Goal: Task Accomplishment & Management: Manage account settings

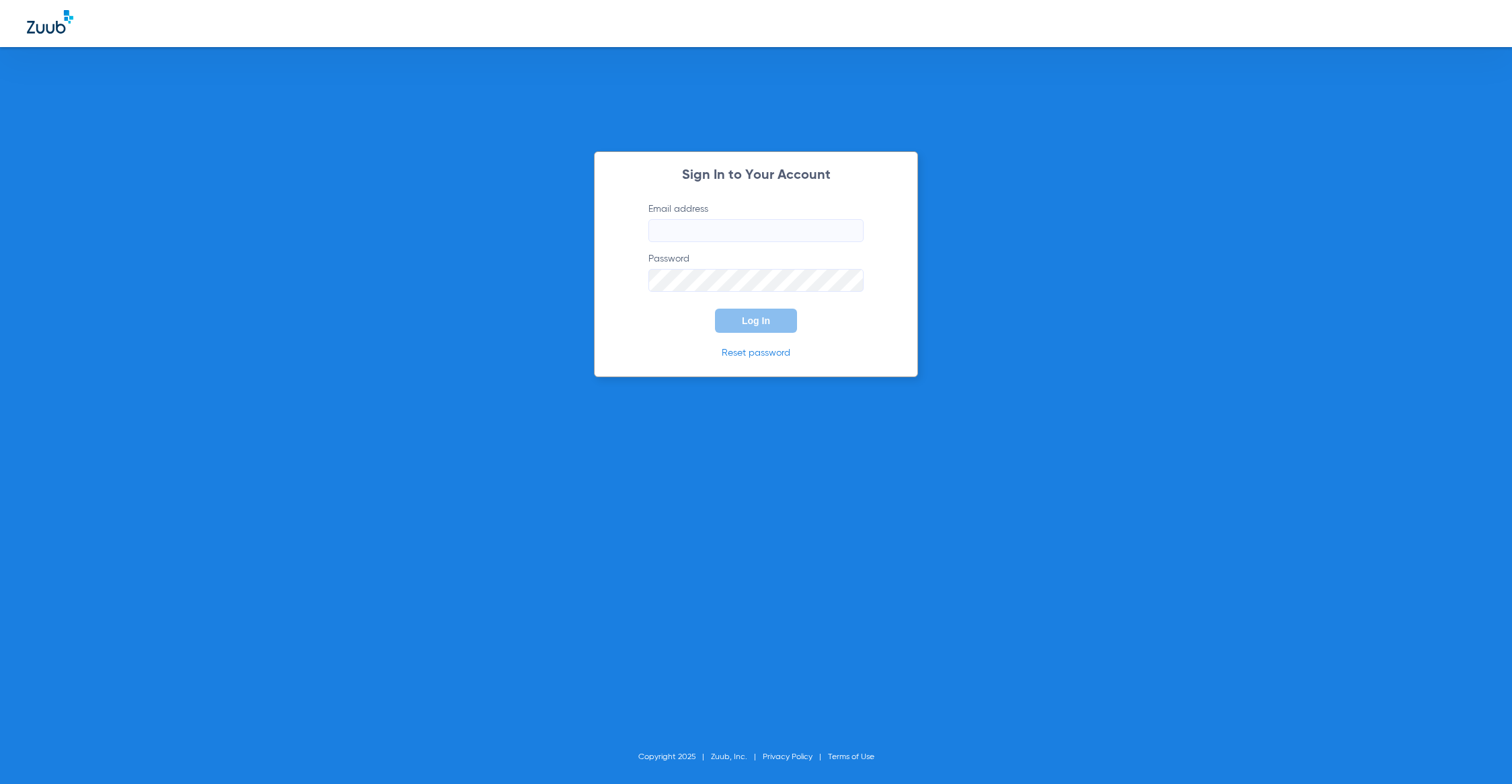
click at [830, 227] on input "Email address" at bounding box center [755, 230] width 215 height 23
type input "[PERSON_NAME][EMAIL_ADDRESS][PERSON_NAME][DOMAIN_NAME]"
click at [770, 326] on button "Log In" at bounding box center [756, 321] width 82 height 24
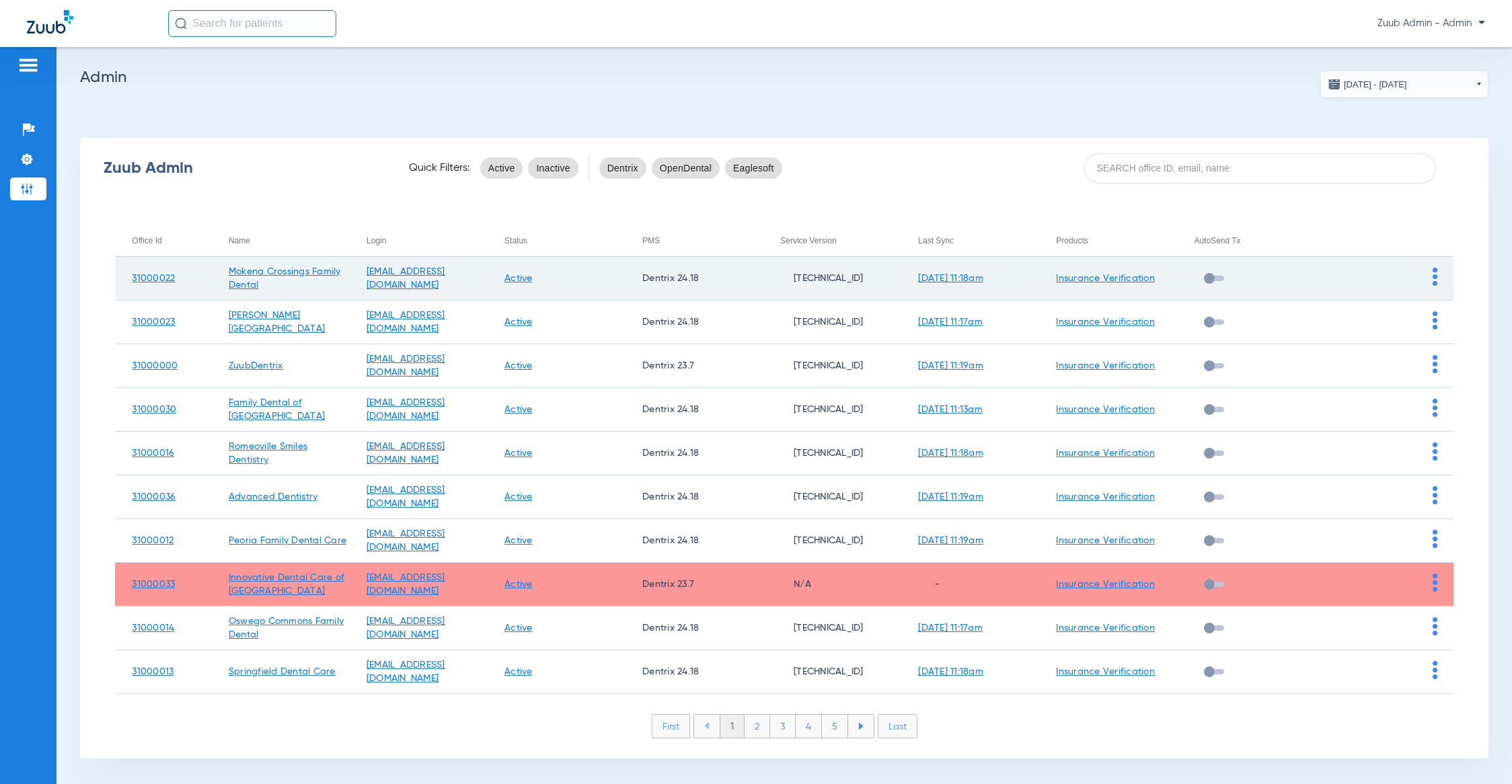
click at [1424, 273] on td at bounding box center [1384, 279] width 138 height 44
click at [1432, 273] on img at bounding box center [1434, 277] width 5 height 18
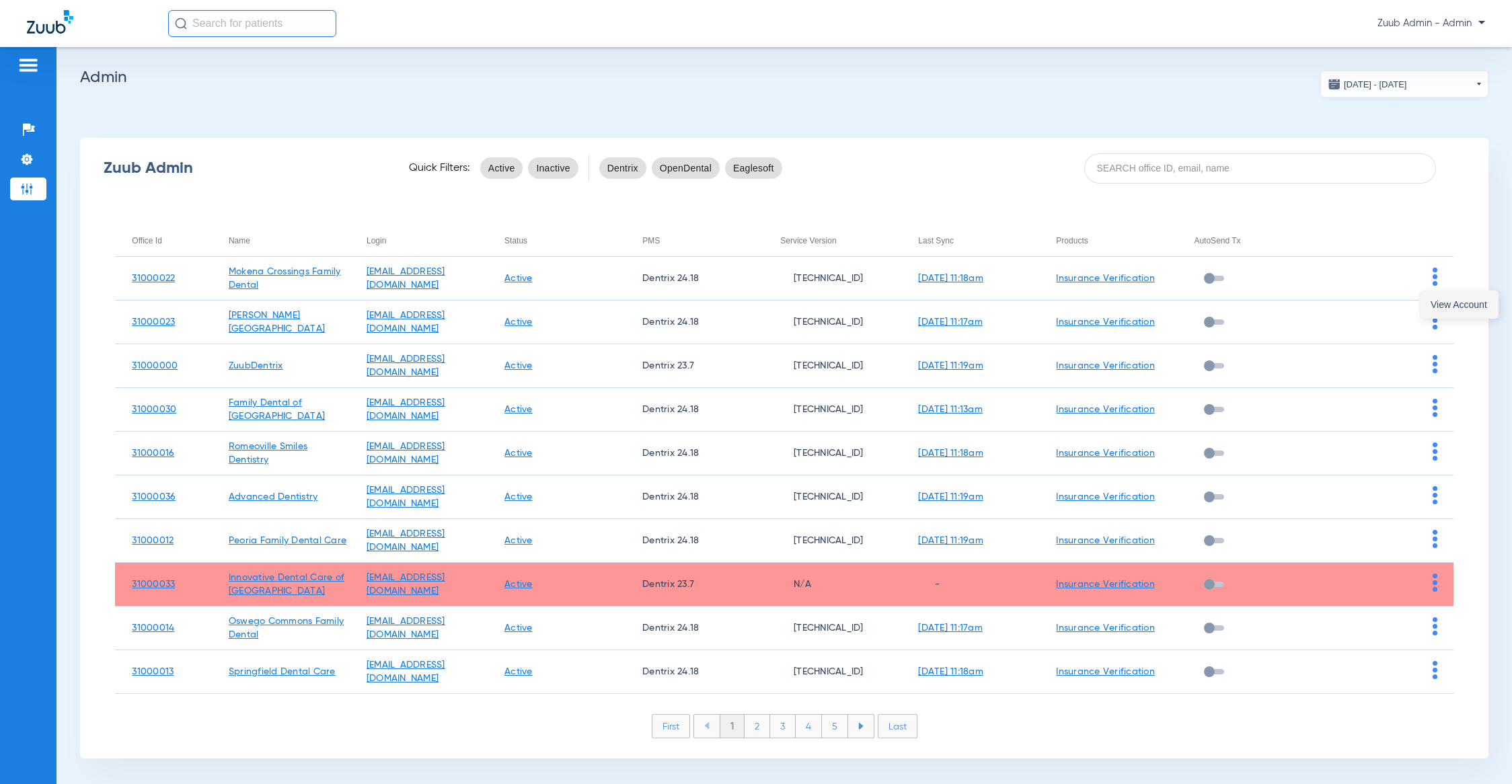
click at [1434, 304] on span "View Account" at bounding box center [1458, 304] width 56 height 9
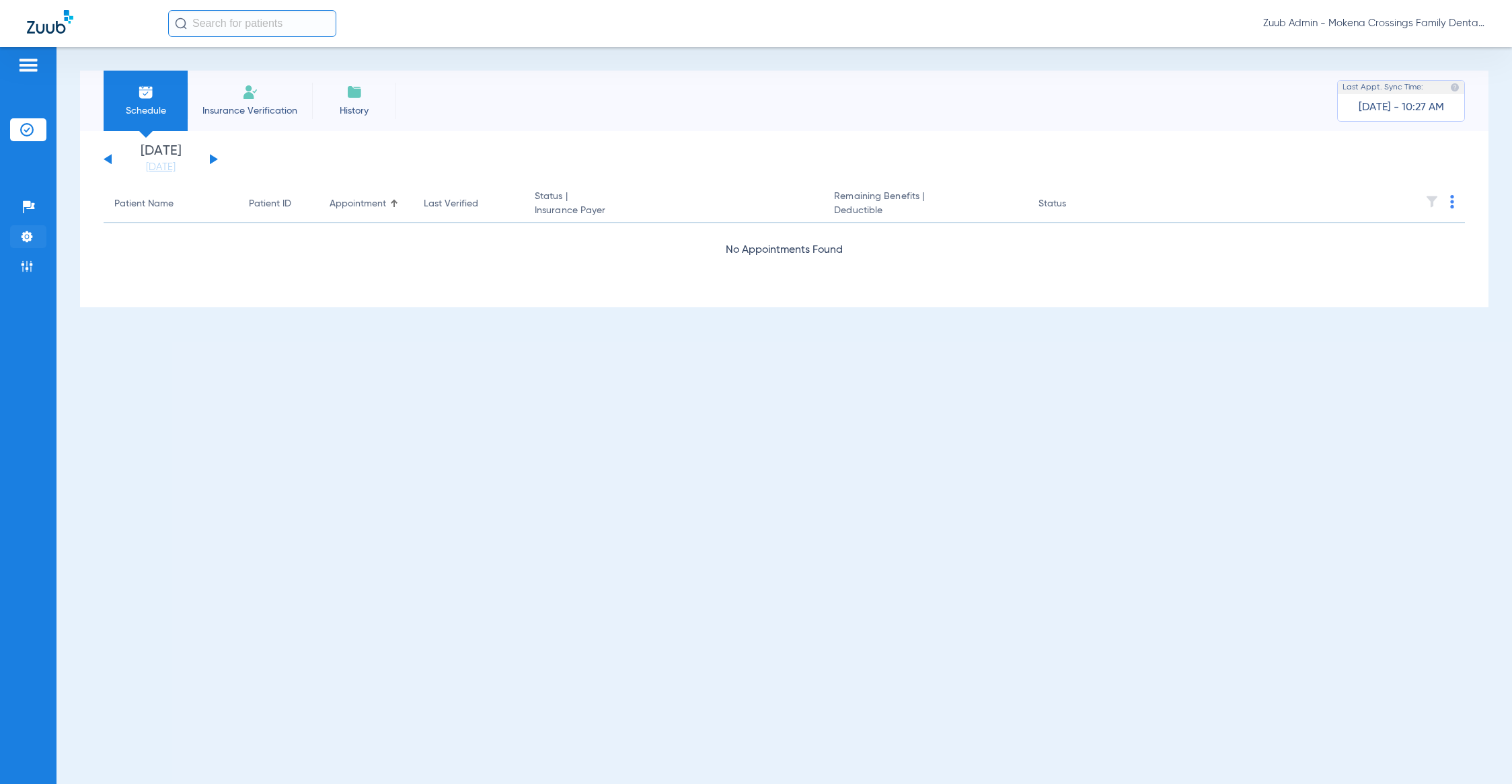
click at [26, 230] on img at bounding box center [26, 236] width 13 height 13
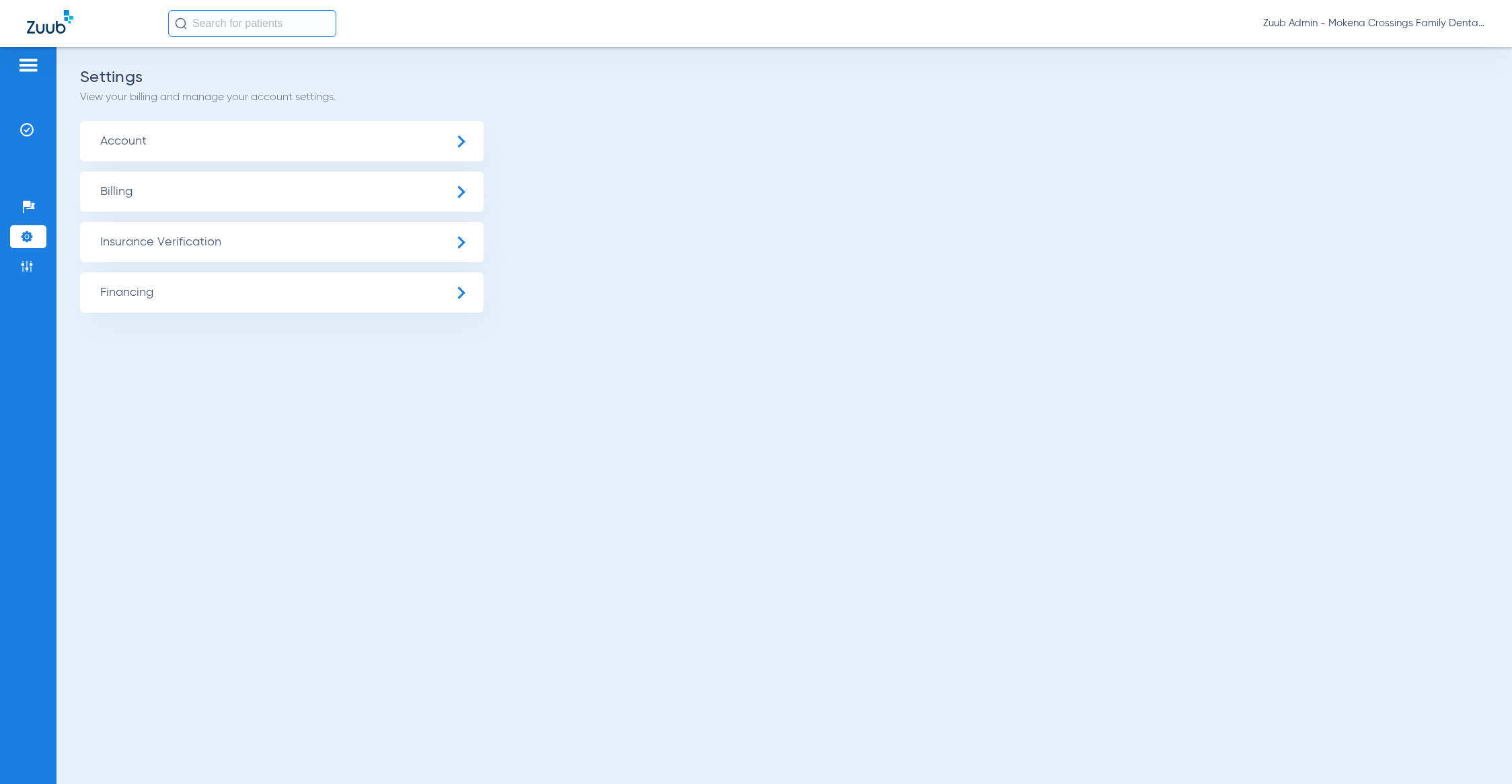
click at [163, 239] on span "Insurance Verification" at bounding box center [281, 242] width 403 height 40
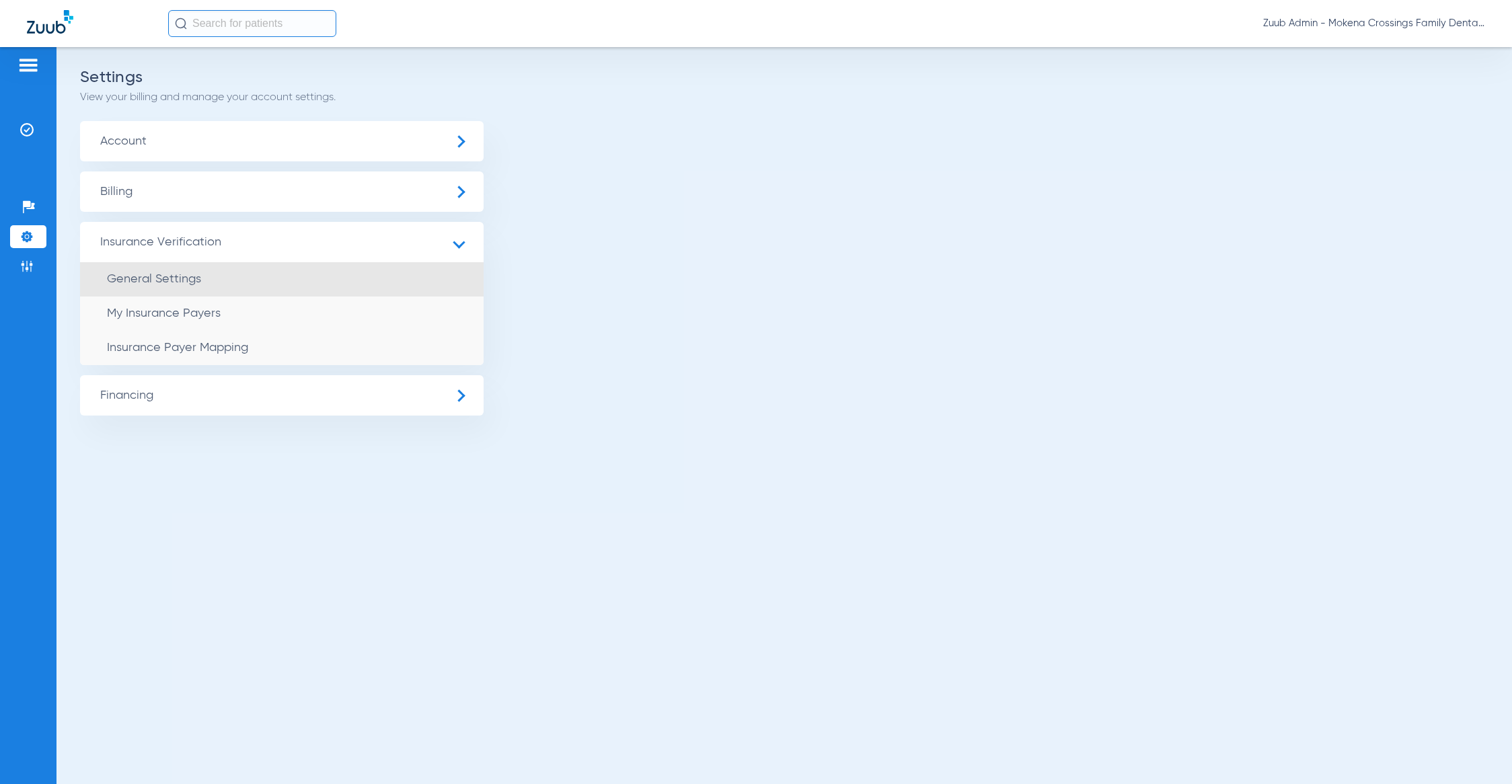
click at [186, 280] on span "General Settings" at bounding box center [154, 279] width 94 height 12
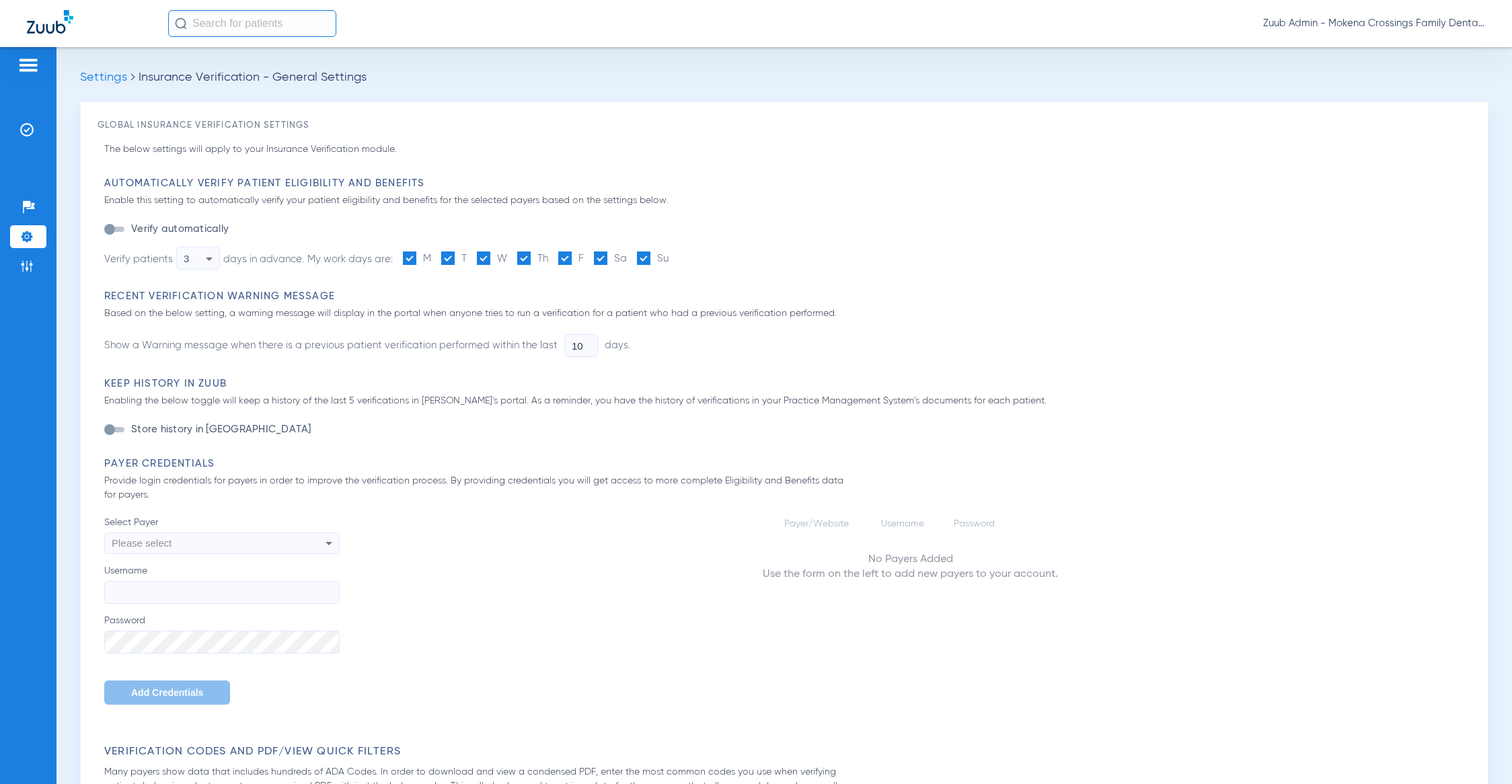
type input "1"
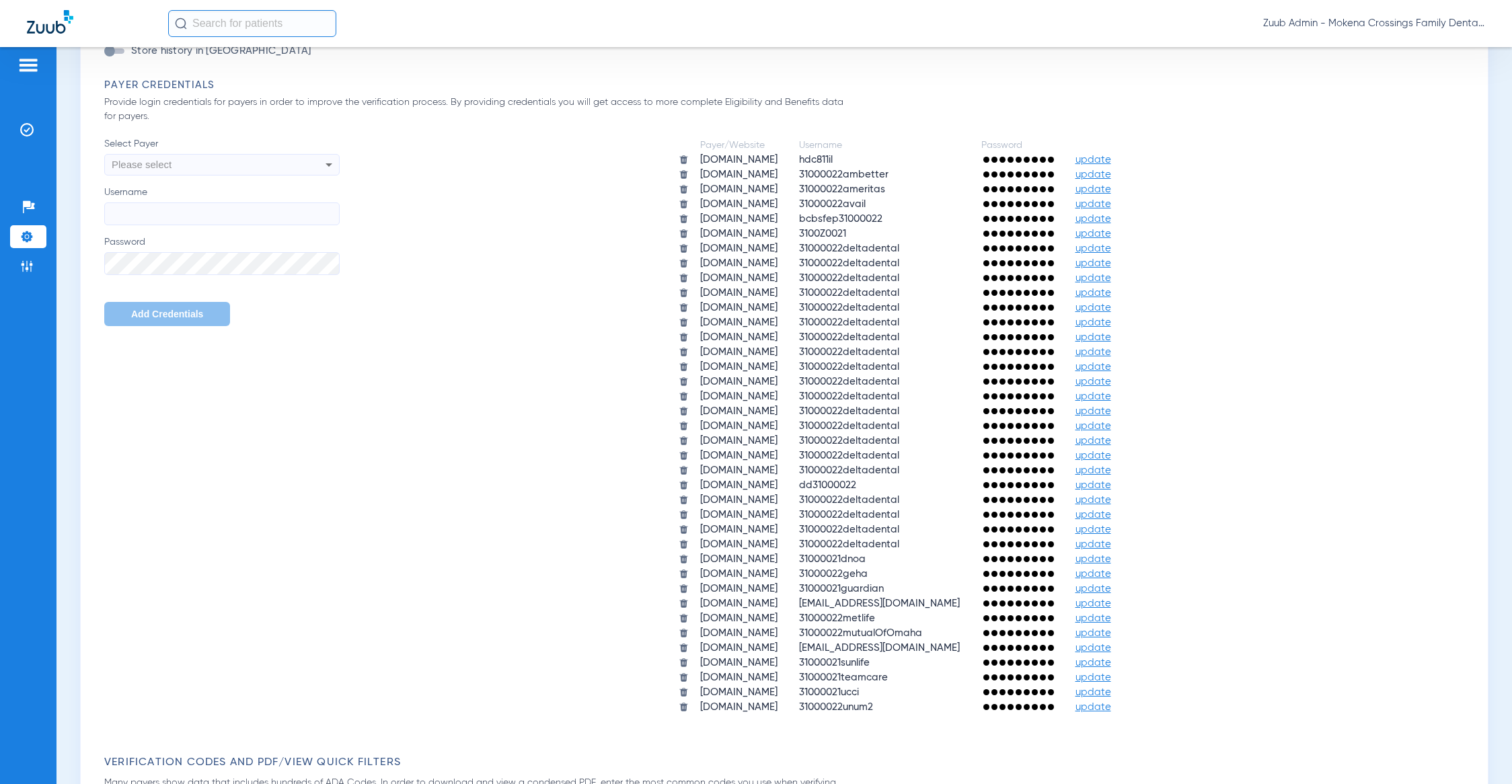
scroll to position [551, 0]
